Goal: Information Seeking & Learning: Learn about a topic

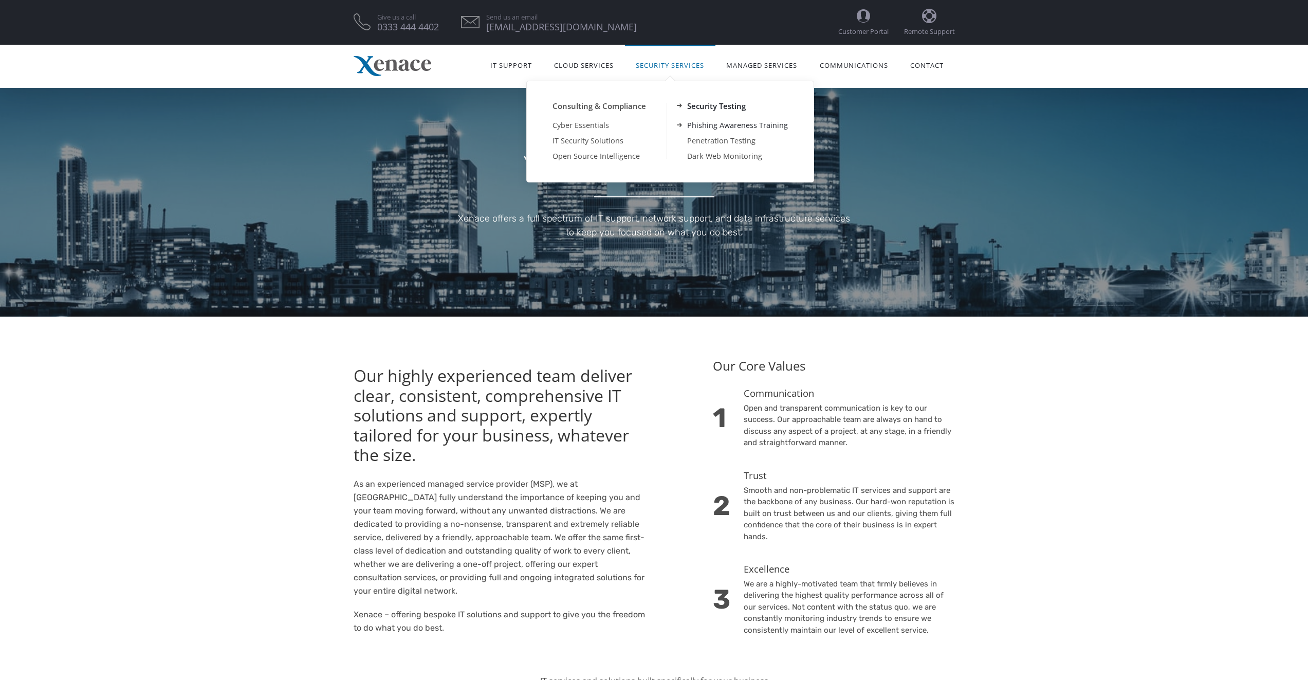
click at [722, 128] on link "Phishing Awareness Training" at bounding box center [738, 125] width 142 height 15
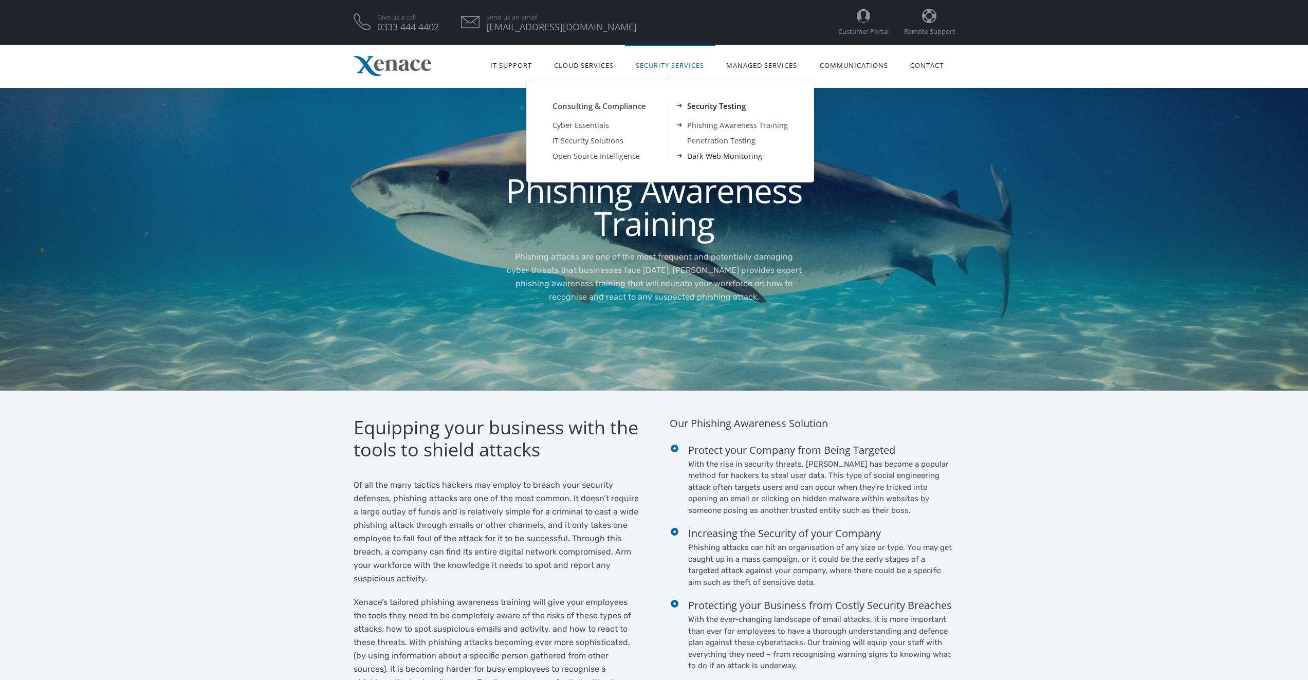
click at [716, 155] on link "Dark Web Monitoring" at bounding box center [738, 156] width 142 height 15
